Goal: Check status: Check status

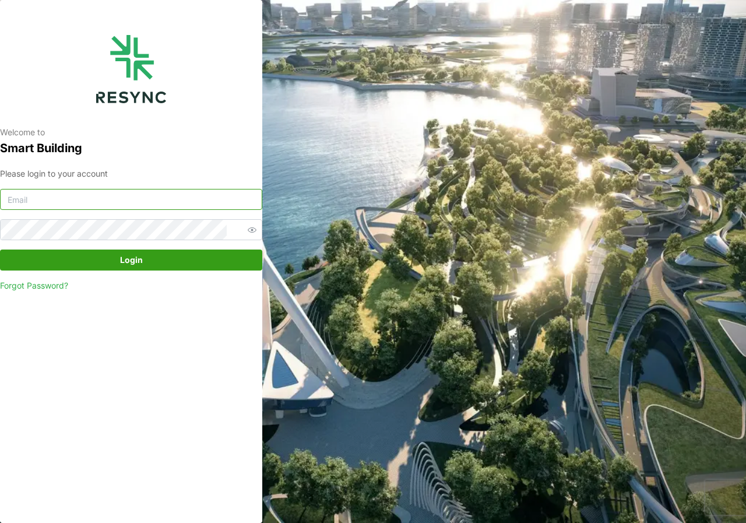
type input "[DOMAIN_NAME][EMAIL_ADDRESS][DOMAIN_NAME]"
click at [140, 260] on span "Login" at bounding box center [131, 260] width 23 height 20
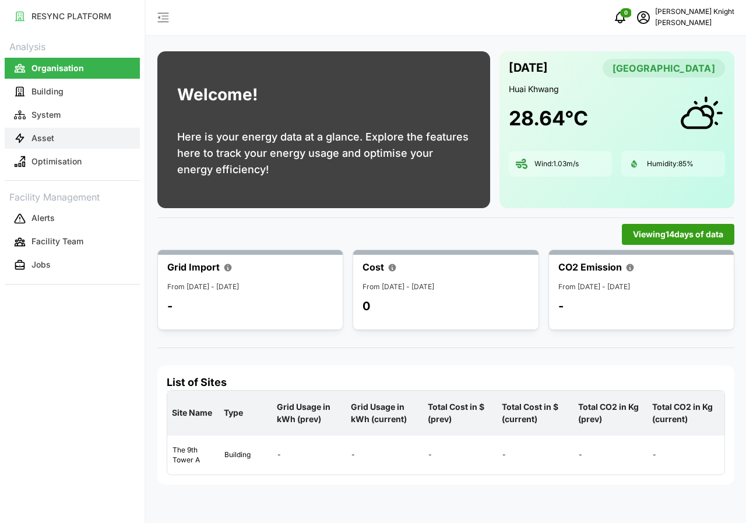
click at [71, 140] on button "Asset" at bounding box center [72, 138] width 135 height 21
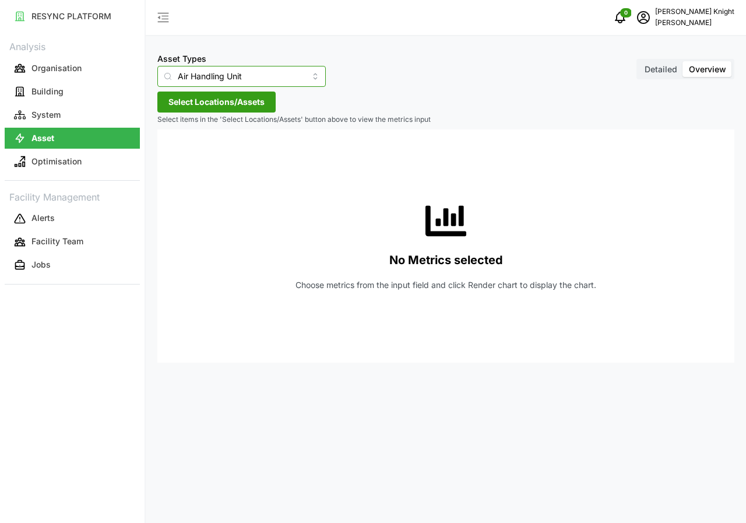
click at [296, 79] on input "Air Handling Unit" at bounding box center [241, 76] width 168 height 21
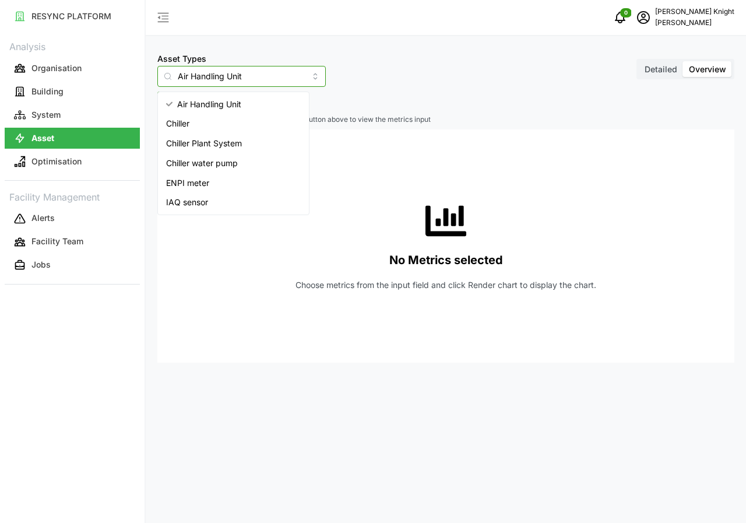
click at [198, 199] on span "IAQ sensor" at bounding box center [187, 202] width 42 height 13
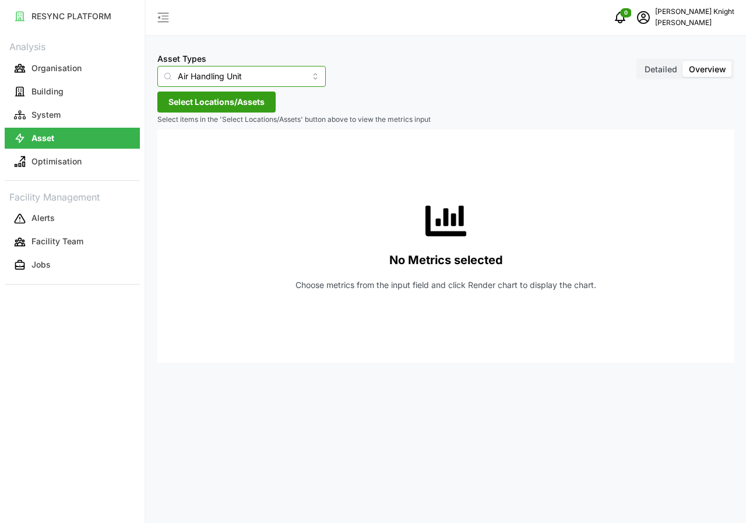
type input "IAQ sensor"
click at [673, 70] on span "Detailed" at bounding box center [661, 69] width 33 height 10
click at [639, 61] on input "Detailed" at bounding box center [639, 61] width 0 height 0
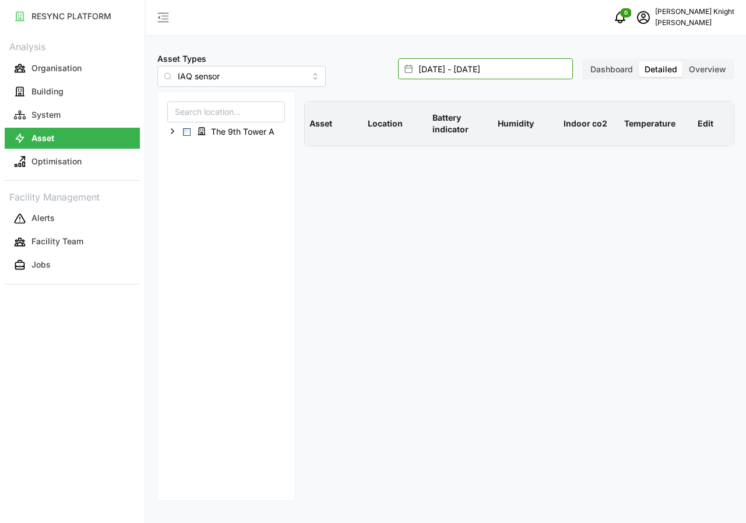
click at [452, 64] on input "10 Oct 2025 - 10 Oct 2025" at bounding box center [485, 68] width 175 height 21
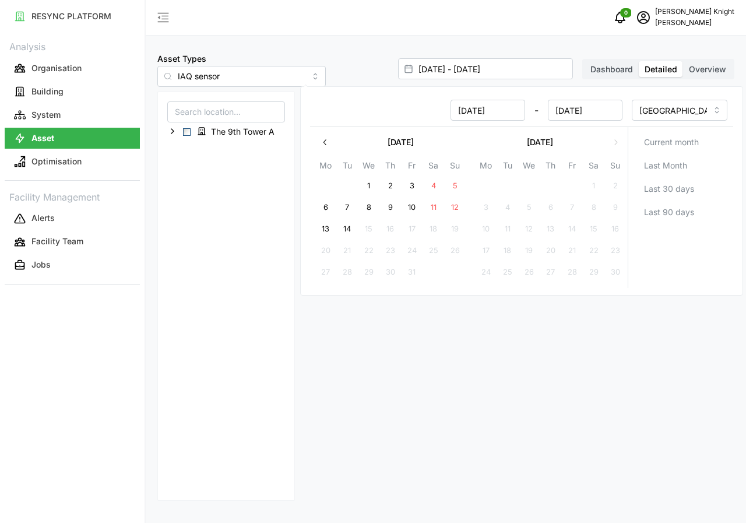
click at [348, 228] on button "14" at bounding box center [347, 229] width 21 height 21
type input "10 Oct 2025 - 14 Oct 2025"
type input "14 Oct 2025"
click at [348, 228] on button "14" at bounding box center [347, 229] width 21 height 21
type input "14 Oct 2025 - 14 Oct 2025"
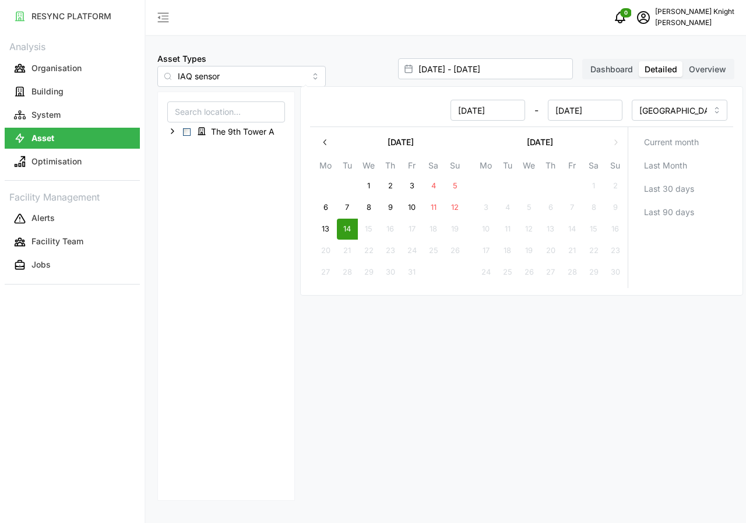
type input "14 Oct 2025"
click at [348, 228] on button "14" at bounding box center [347, 229] width 21 height 21
click at [226, 218] on div "The 9th Tower A" at bounding box center [226, 296] width 138 height 409
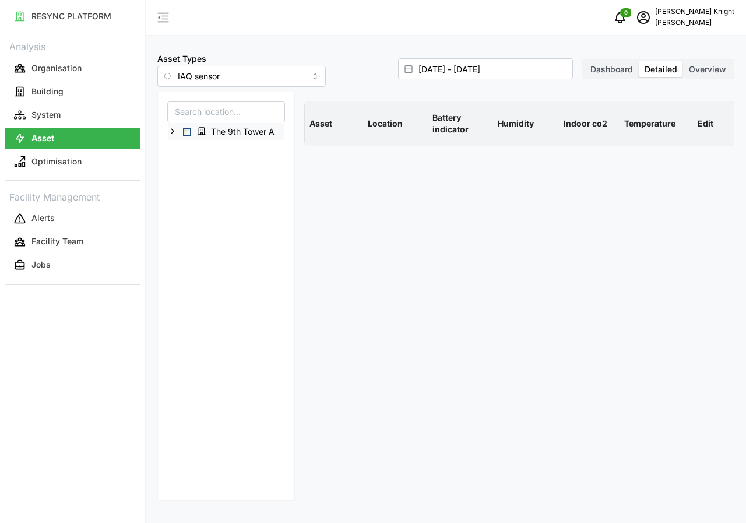
click at [186, 135] on span "Select The 9th Tower A" at bounding box center [187, 132] width 8 height 8
type input "10 Oct 2025 - 10 Oct 2025"
